Goal: Information Seeking & Learning: Learn about a topic

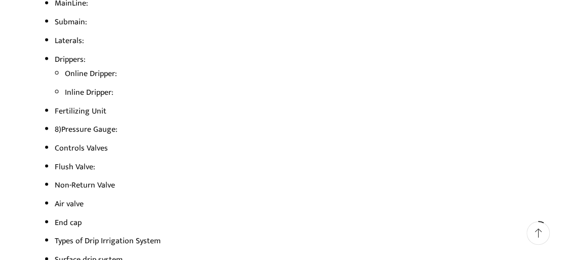
scroll to position [912, 0]
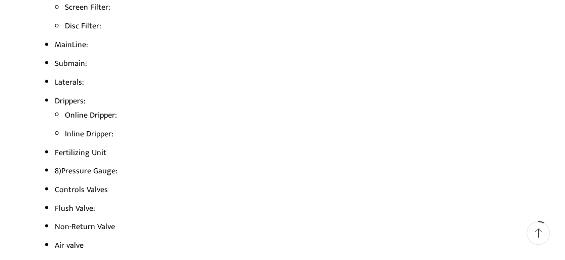
click at [65, 113] on li "Online Dripper:" at bounding box center [293, 114] width 456 height 15
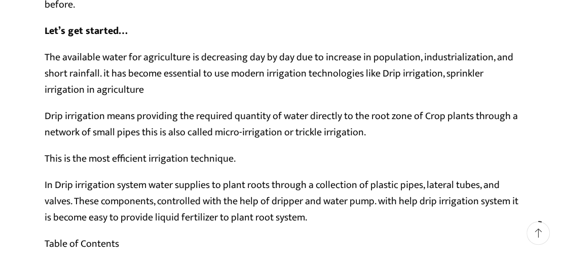
scroll to position [557, 0]
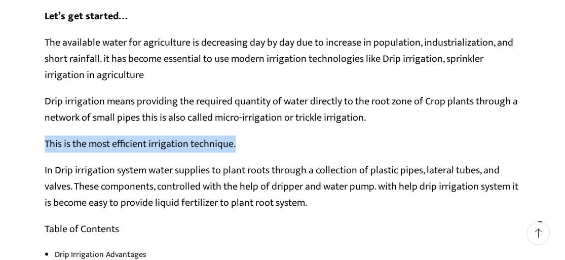
drag, startPoint x: 45, startPoint y: 143, endPoint x: 238, endPoint y: 138, distance: 192.7
click at [238, 138] on p "This is the most efficient irrigation technique." at bounding box center [283, 144] width 476 height 16
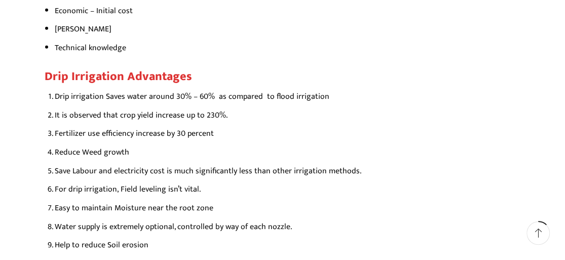
scroll to position [1520, 0]
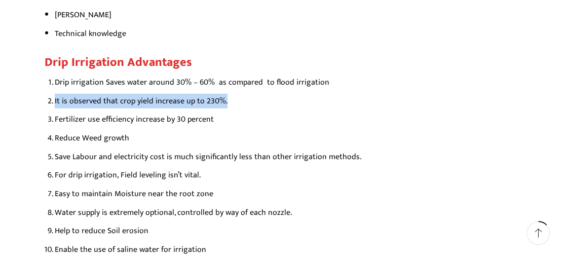
drag, startPoint x: 45, startPoint y: 101, endPoint x: 226, endPoint y: 102, distance: 180.9
click at [226, 102] on ol "Drip irrigation Saves water around 30% – 60% as compared to flood irrigation It…" at bounding box center [283, 166] width 476 height 182
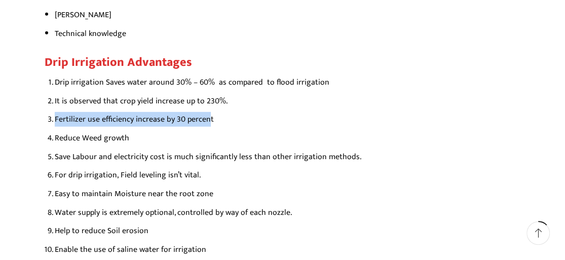
drag, startPoint x: 48, startPoint y: 120, endPoint x: 205, endPoint y: 122, distance: 157.1
click at [205, 122] on li "Fertilizer use efficiency increase by 30 percent" at bounding box center [288, 119] width 466 height 15
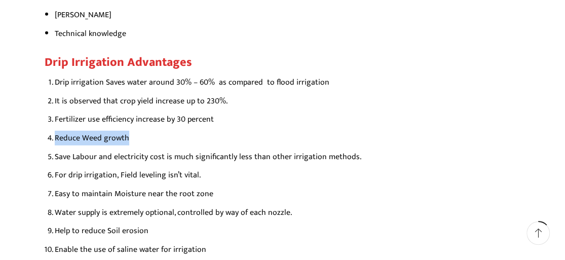
drag, startPoint x: 46, startPoint y: 137, endPoint x: 139, endPoint y: 136, distance: 93.3
click at [139, 136] on ol "Drip irrigation Saves water around 30% – 60% as compared to flood irrigation It…" at bounding box center [283, 166] width 476 height 182
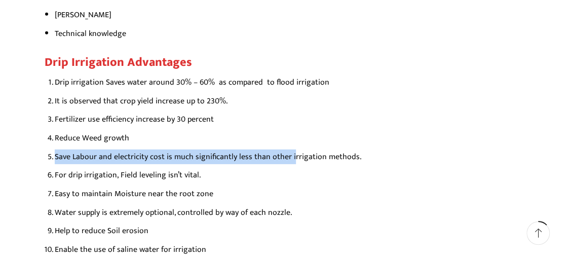
drag, startPoint x: 47, startPoint y: 156, endPoint x: 286, endPoint y: 155, distance: 239.2
click at [286, 155] on li "Save Labour and electricity cost is much significantly less than other irrigati…" at bounding box center [288, 157] width 466 height 15
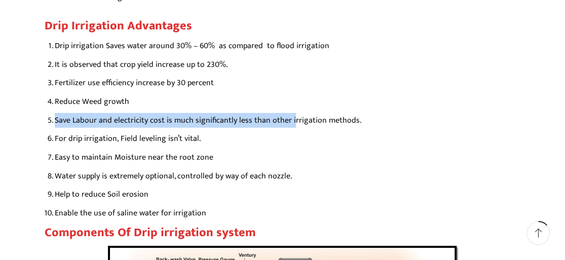
scroll to position [1571, 0]
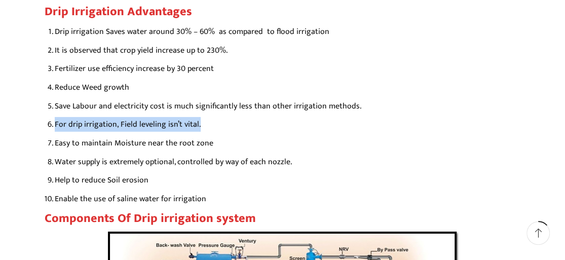
drag, startPoint x: 53, startPoint y: 124, endPoint x: 201, endPoint y: 128, distance: 148.0
click at [201, 128] on li "For drip irrigation, Field leveling isn’t vital." at bounding box center [288, 124] width 466 height 15
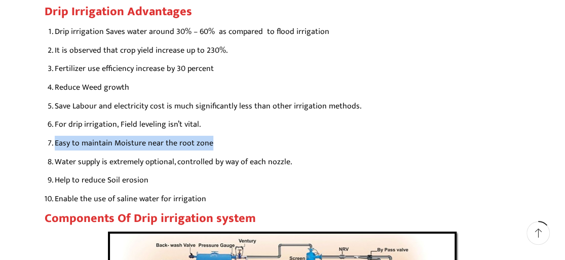
drag, startPoint x: 55, startPoint y: 145, endPoint x: 207, endPoint y: 141, distance: 152.1
click at [207, 141] on li "Easy to maintain Moisture near the root zone" at bounding box center [288, 143] width 466 height 15
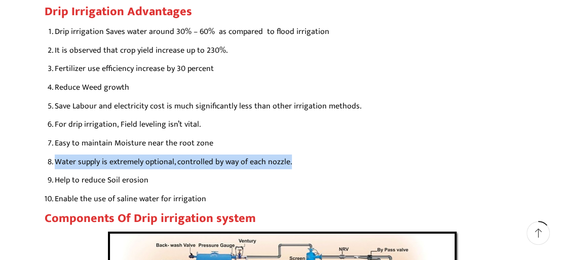
drag, startPoint x: 50, startPoint y: 159, endPoint x: 290, endPoint y: 161, distance: 239.7
click at [290, 161] on li "Water supply is extremely optional, controlled by way of each nozzle." at bounding box center [288, 162] width 466 height 15
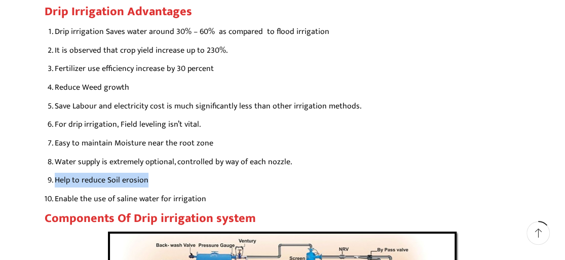
drag, startPoint x: 55, startPoint y: 180, endPoint x: 156, endPoint y: 181, distance: 100.4
click at [156, 181] on li "Help to reduce Soil erosion" at bounding box center [288, 180] width 466 height 15
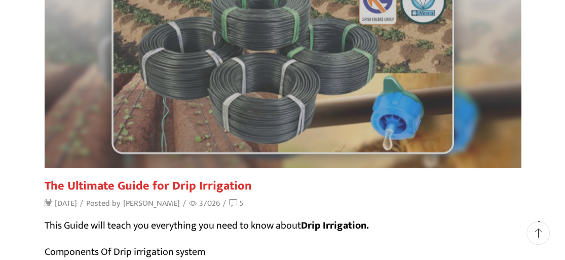
scroll to position [203, 0]
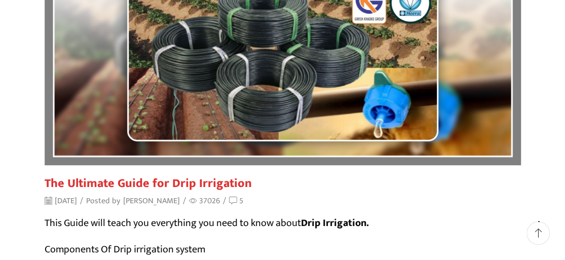
drag, startPoint x: 214, startPoint y: 98, endPoint x: 420, endPoint y: 203, distance: 231.0
click at [420, 205] on div "The Ultimate Guide for Drip Irrigation [DATE] / Posted by [PERSON_NAME] / 37026…" at bounding box center [283, 191] width 476 height 31
